Goal: Navigation & Orientation: Understand site structure

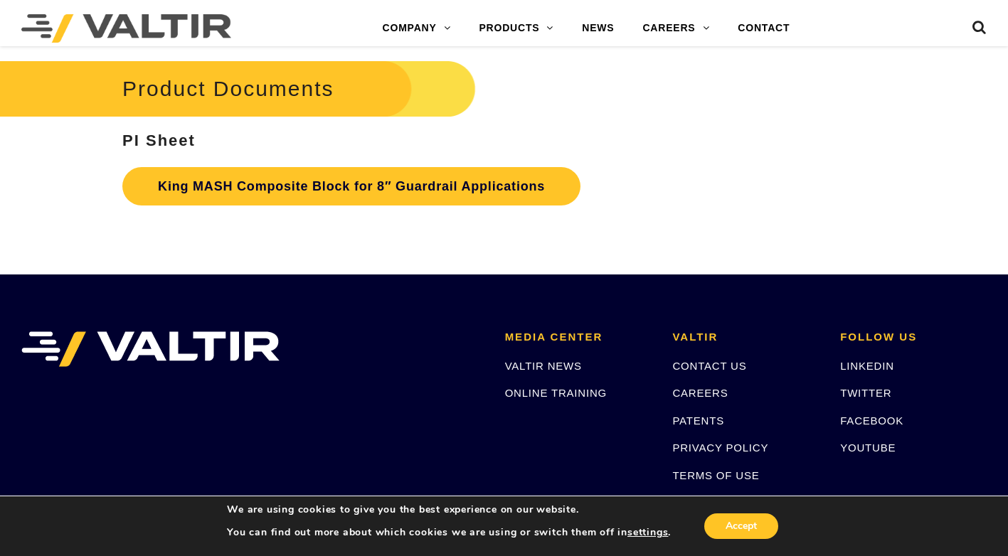
scroll to position [2704, 0]
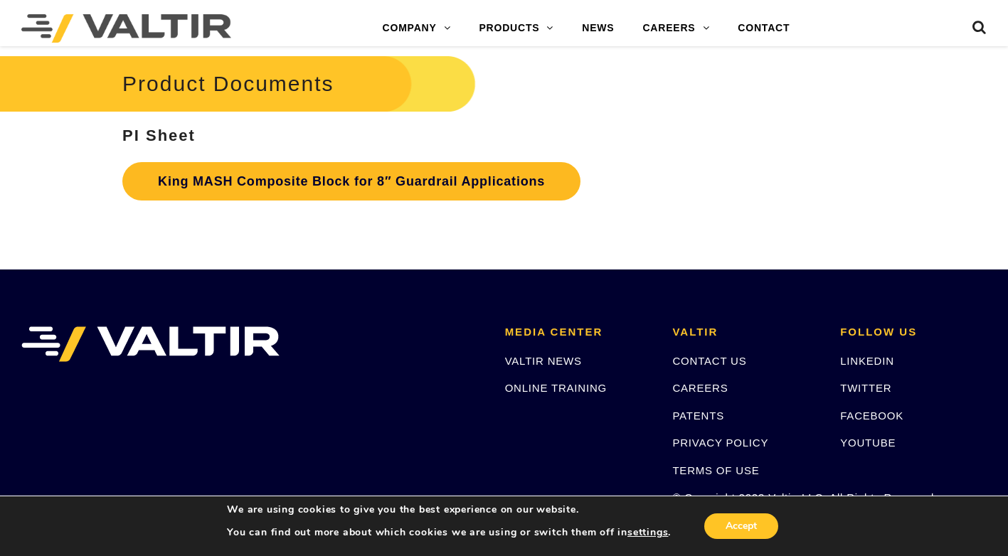
click at [374, 177] on link "King MASH Composite Block for 8″ Guardrail Applications" at bounding box center [351, 181] width 458 height 38
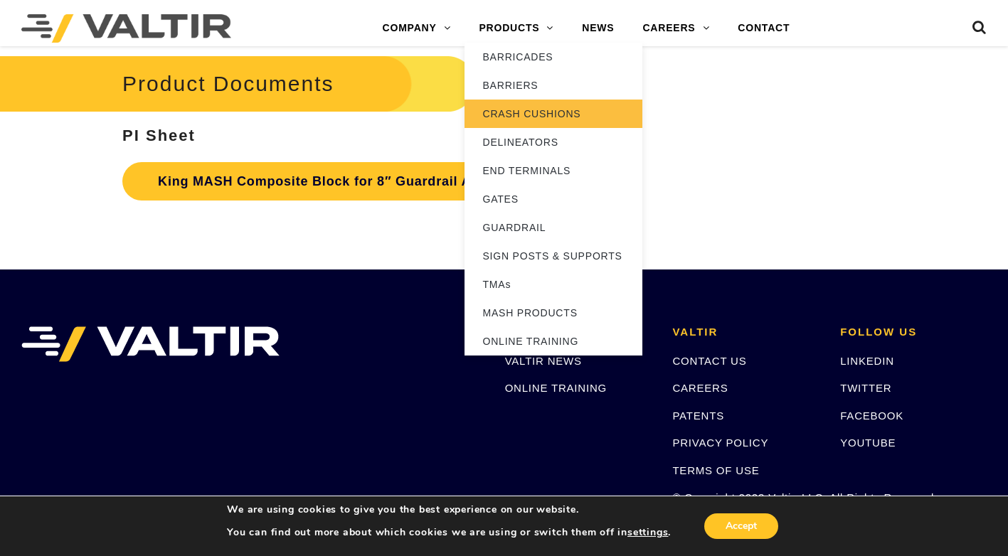
click at [546, 117] on link "CRASH CUSHIONS" at bounding box center [554, 114] width 178 height 28
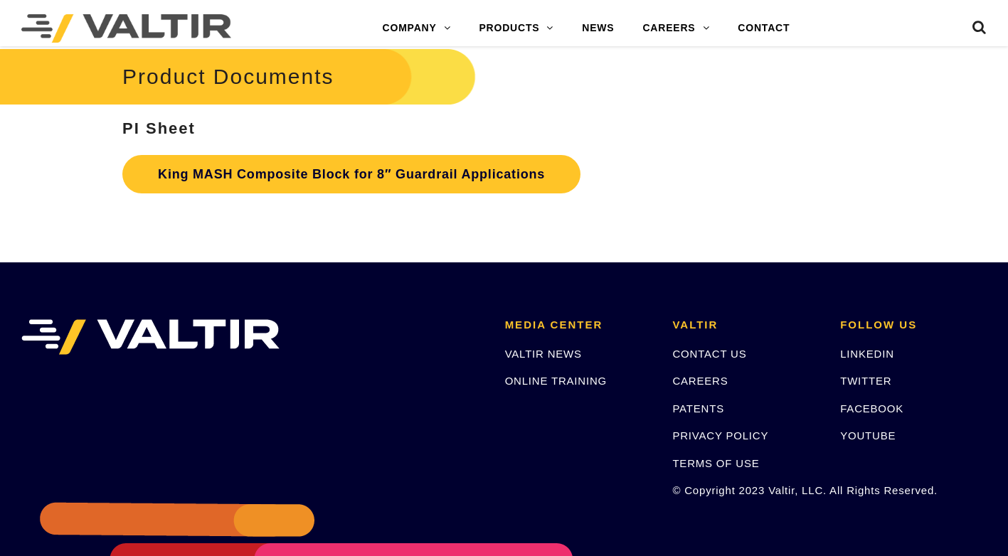
scroll to position [2704, 0]
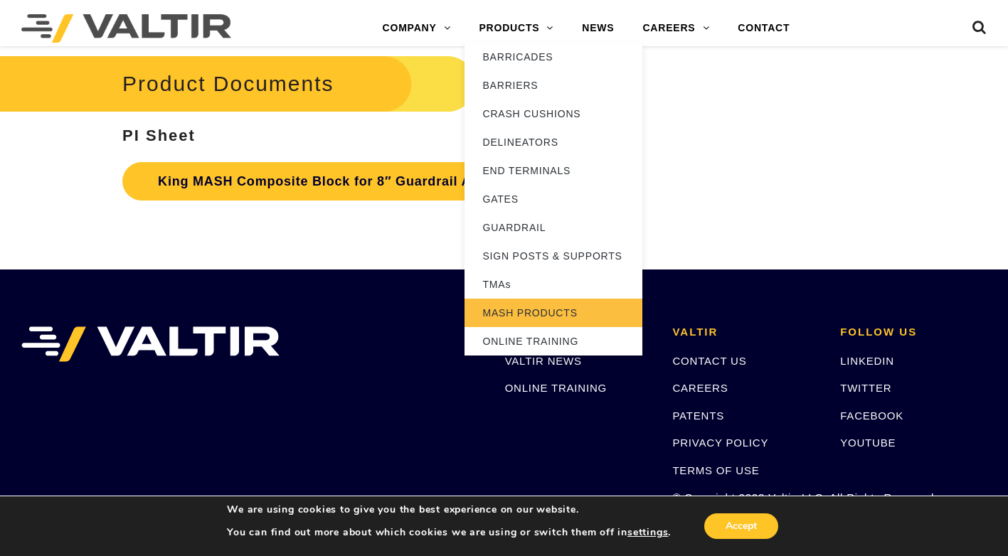
click at [569, 314] on link "MASH PRODUCTS" at bounding box center [554, 313] width 178 height 28
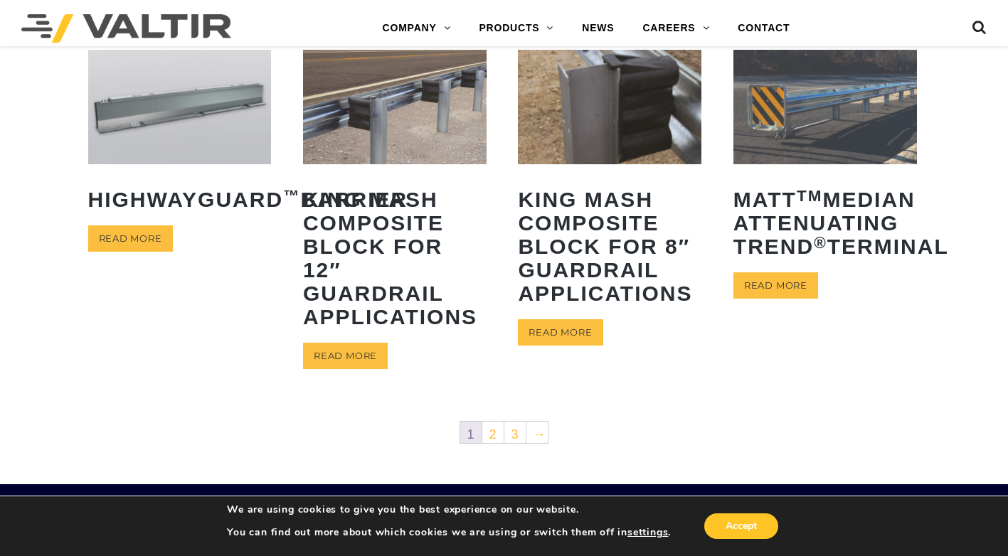
scroll to position [683, 0]
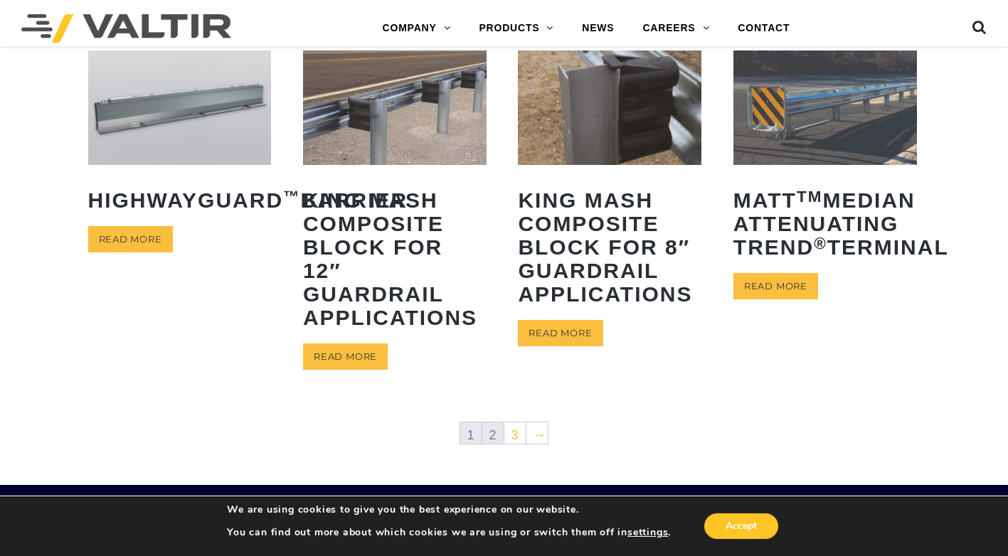
click at [490, 435] on link "2" at bounding box center [492, 433] width 21 height 21
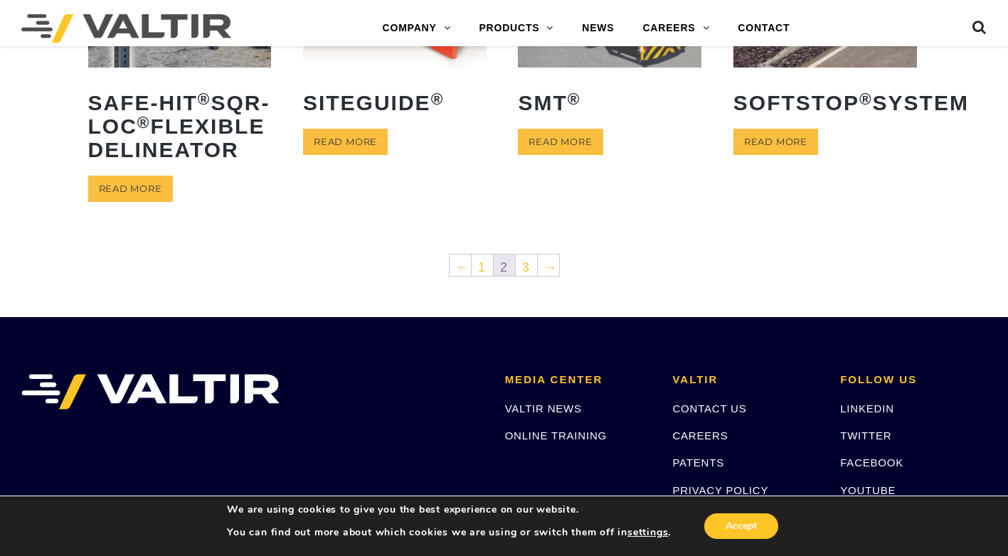
scroll to position [783, 0]
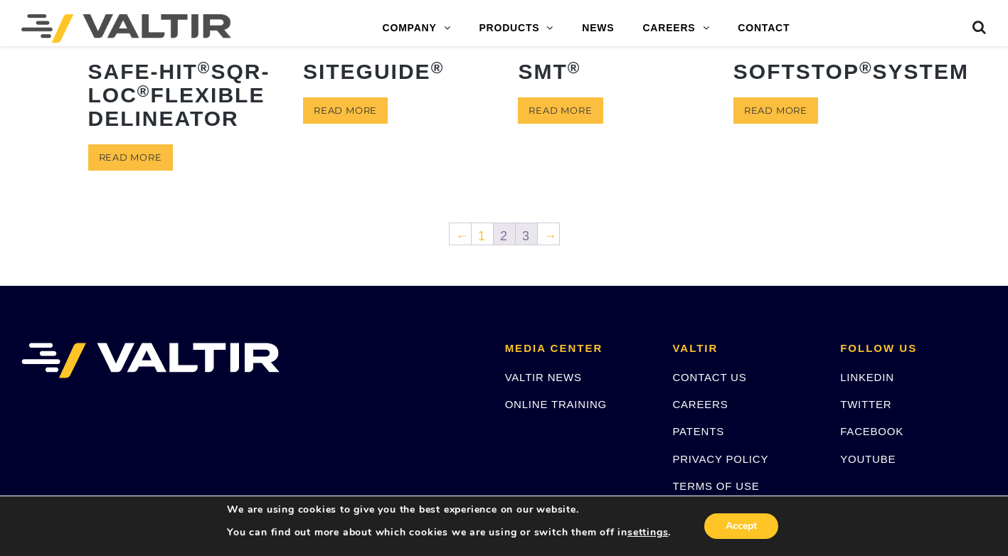
click at [528, 245] on link "3" at bounding box center [526, 233] width 21 height 21
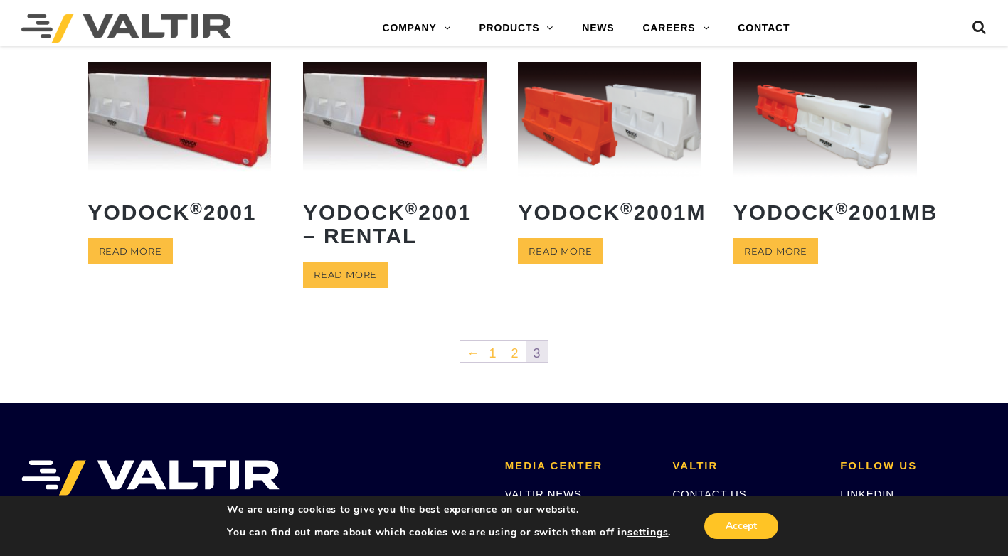
scroll to position [356, 0]
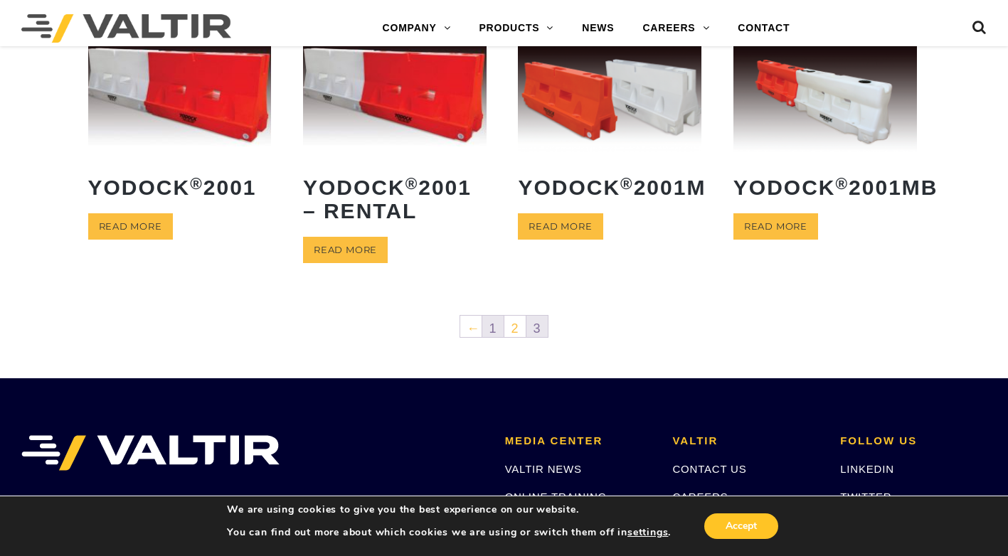
click at [484, 327] on link "1" at bounding box center [492, 326] width 21 height 21
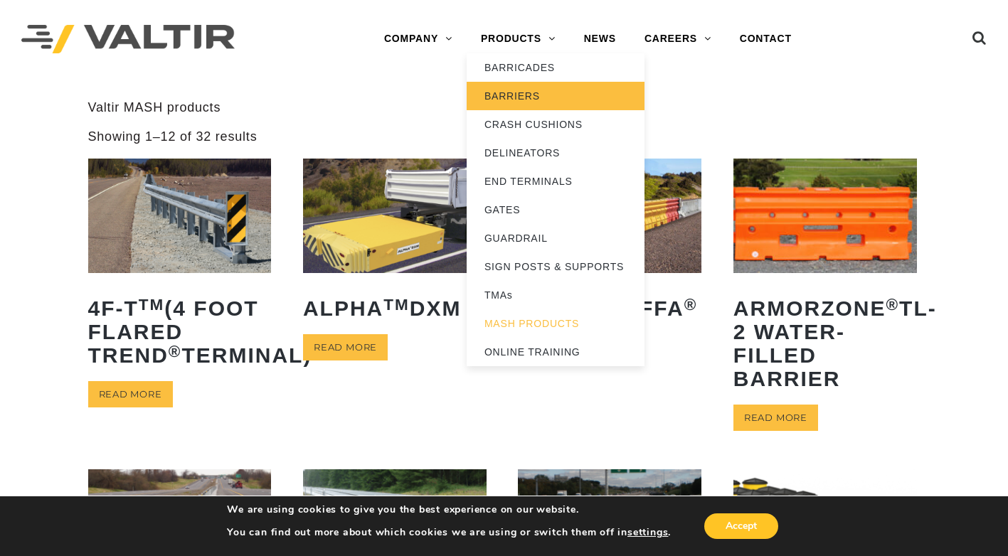
click at [532, 98] on link "BARRIERS" at bounding box center [556, 96] width 178 height 28
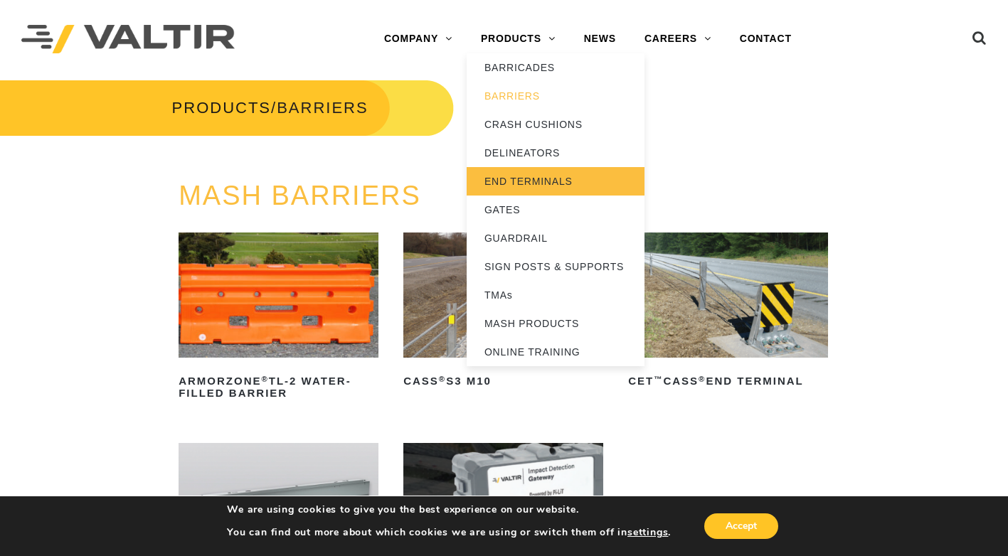
click at [547, 191] on link "END TERMINALS" at bounding box center [556, 181] width 178 height 28
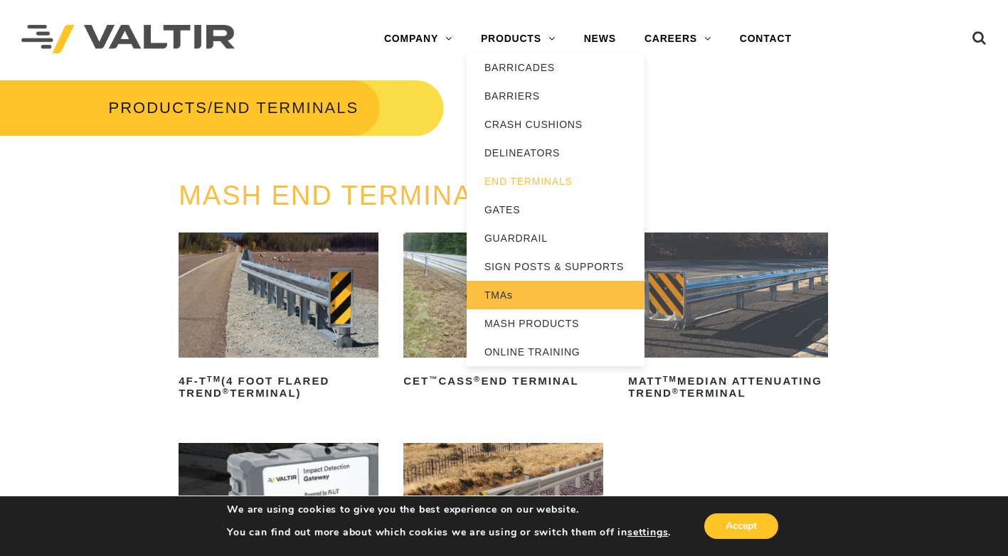
click at [522, 295] on link "TMAs" at bounding box center [556, 295] width 178 height 28
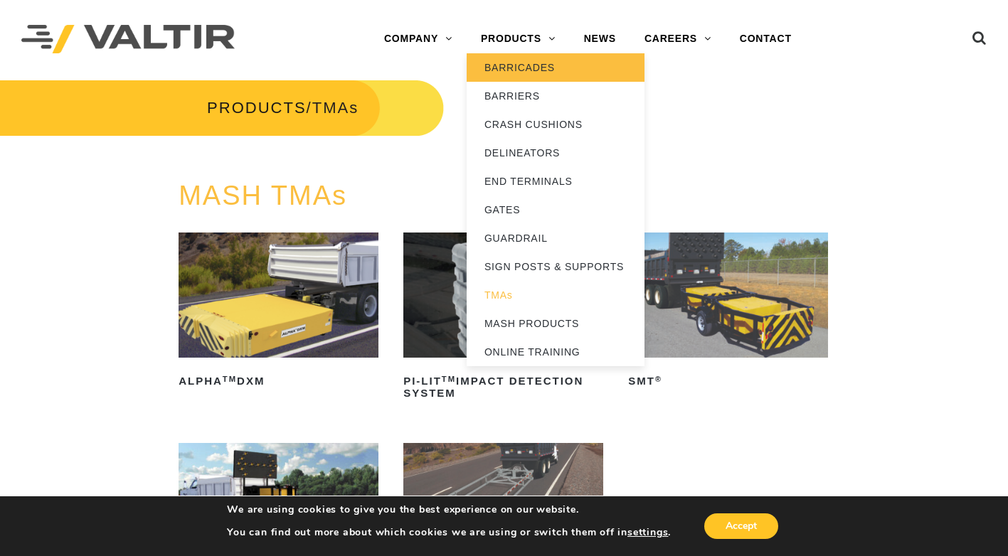
click at [526, 69] on link "BARRICADES" at bounding box center [556, 67] width 178 height 28
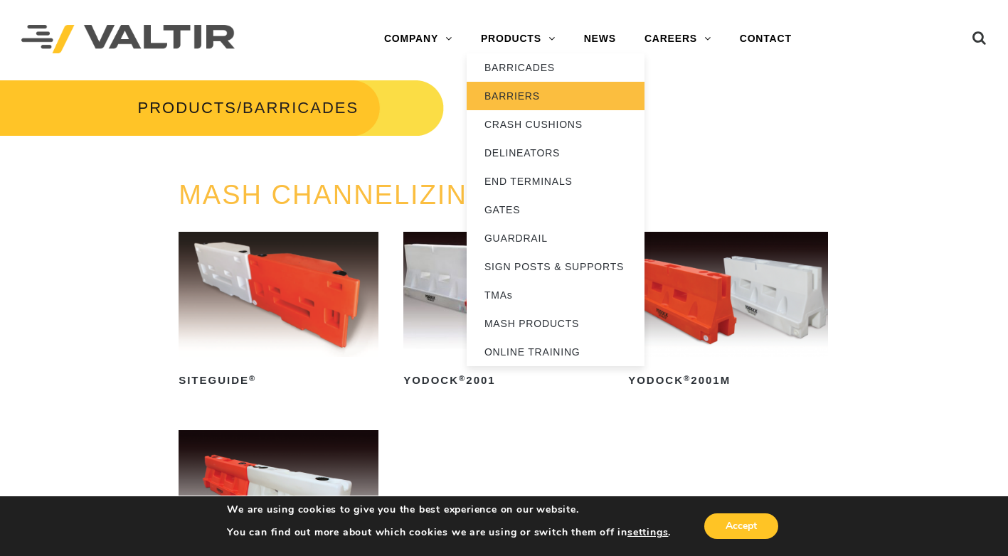
click at [550, 91] on link "BARRIERS" at bounding box center [556, 96] width 178 height 28
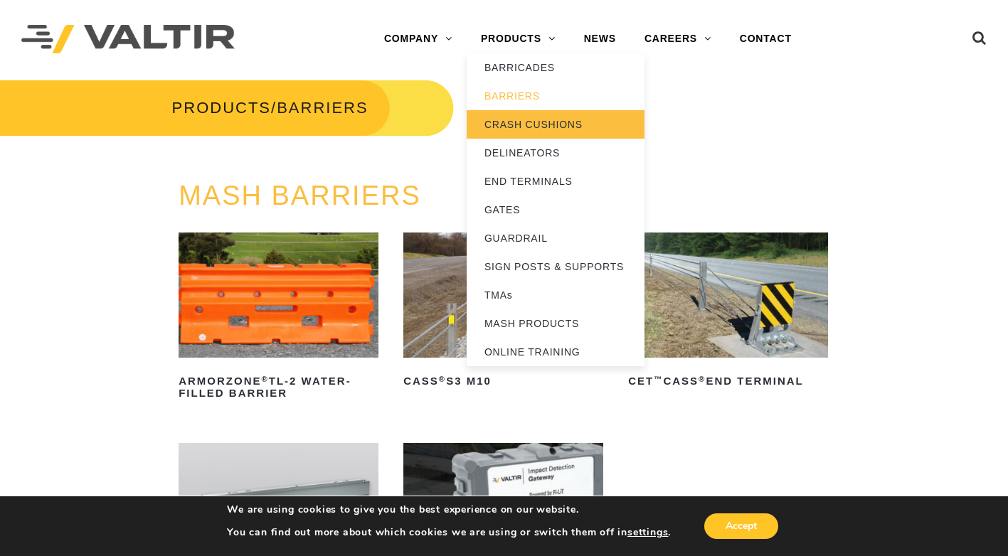
click at [555, 123] on link "CRASH CUSHIONS" at bounding box center [556, 124] width 178 height 28
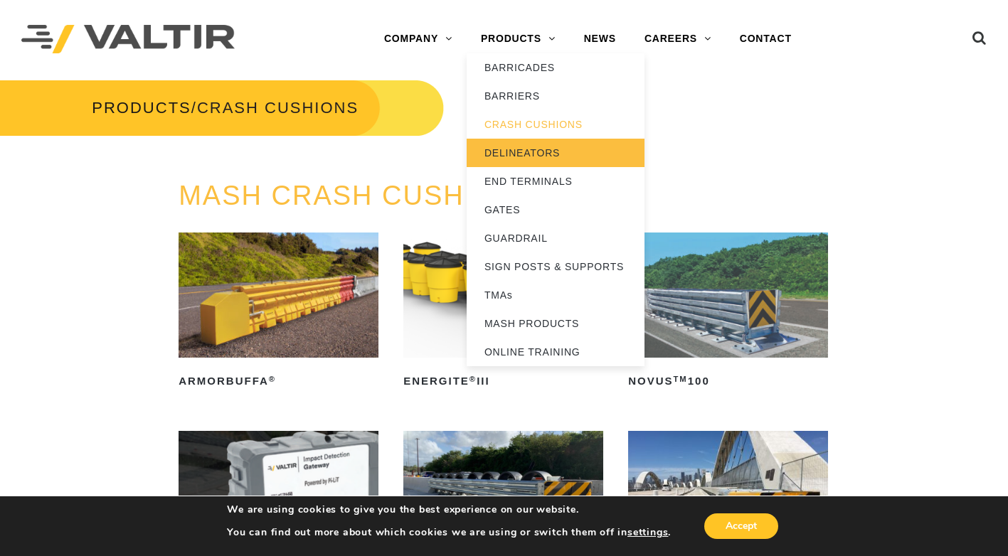
click at [551, 147] on link "DELINEATORS" at bounding box center [556, 153] width 178 height 28
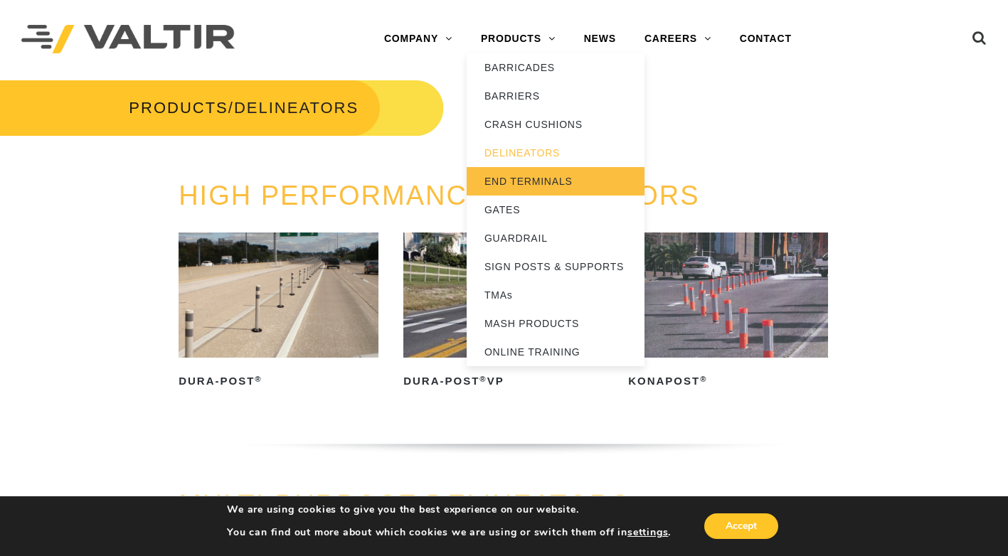
click at [534, 181] on link "END TERMINALS" at bounding box center [556, 181] width 178 height 28
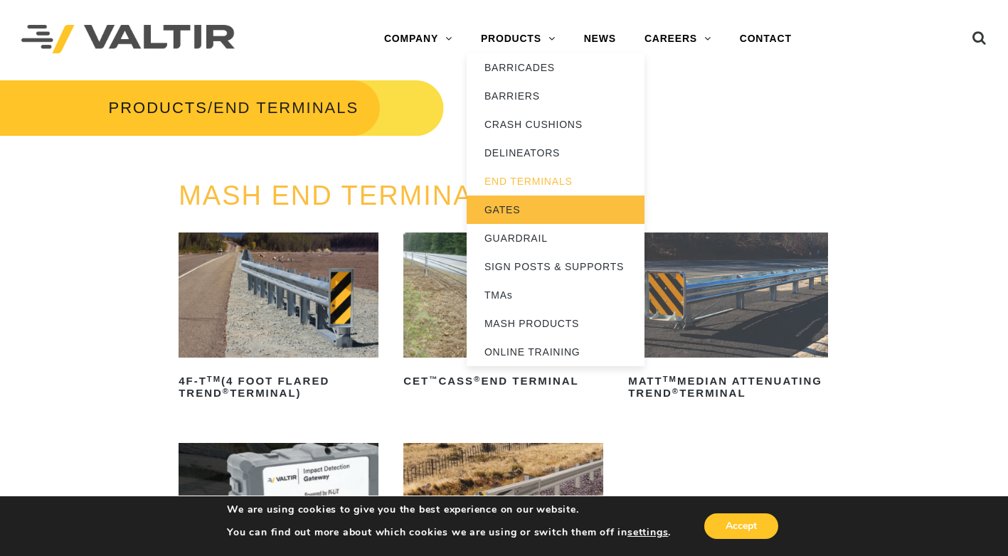
click at [524, 211] on link "GATES" at bounding box center [556, 210] width 178 height 28
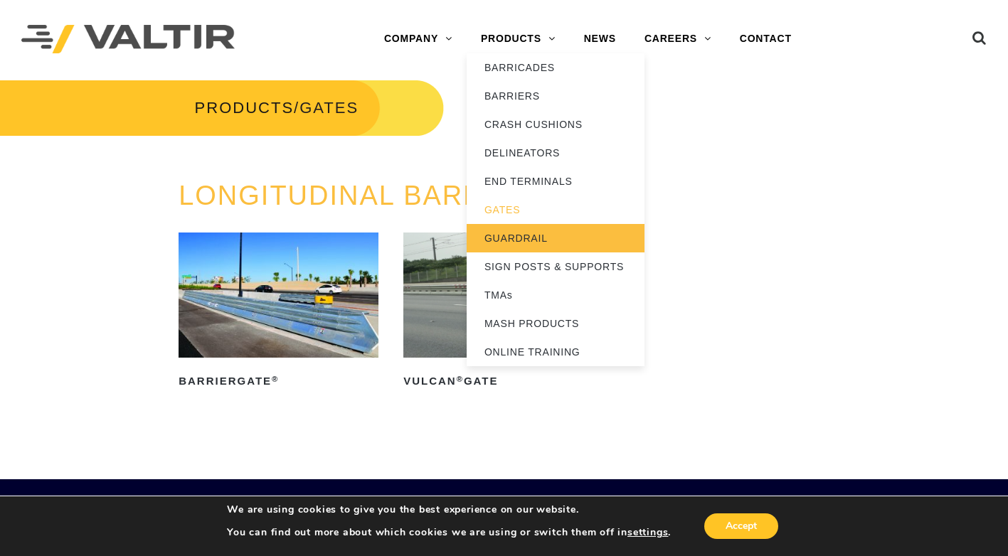
click at [566, 232] on link "GUARDRAIL" at bounding box center [556, 238] width 178 height 28
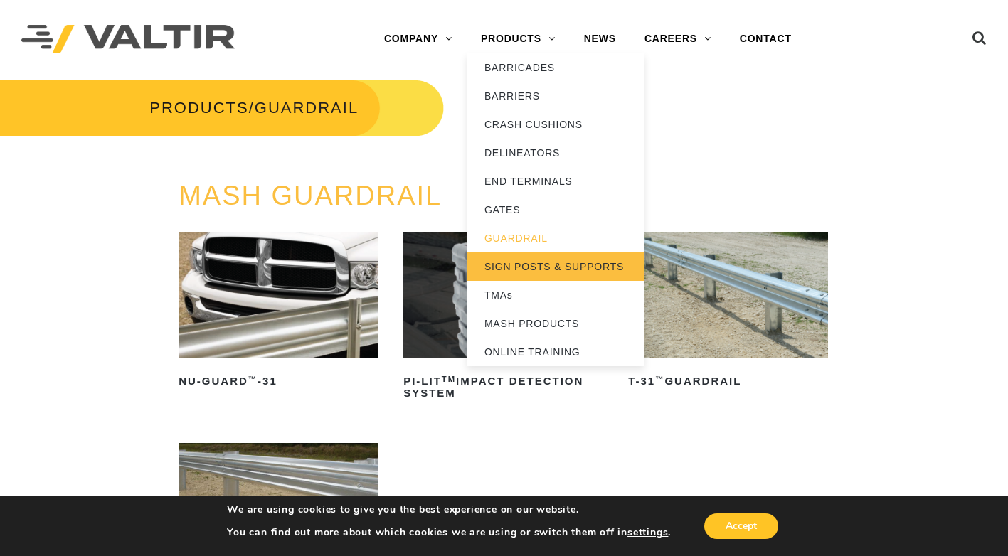
click at [548, 272] on link "SIGN POSTS & SUPPORTS" at bounding box center [556, 267] width 178 height 28
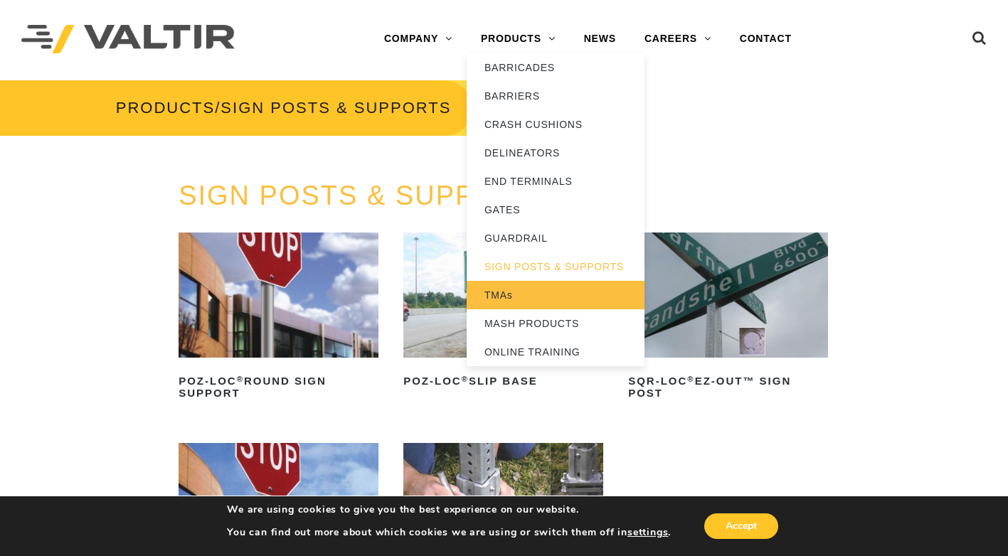
click at [541, 292] on link "TMAs" at bounding box center [556, 295] width 178 height 28
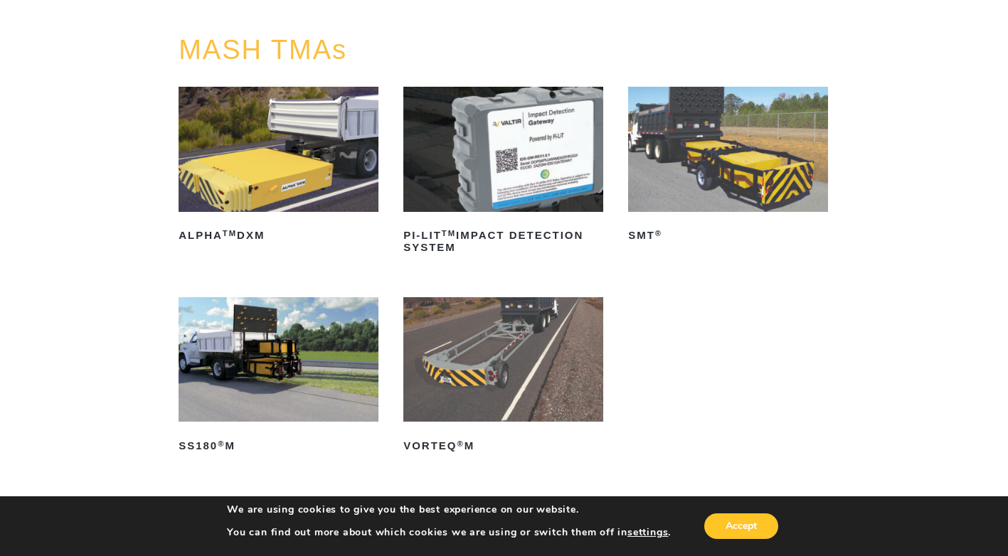
scroll to position [213, 0]
